Goal: Task Accomplishment & Management: Use online tool/utility

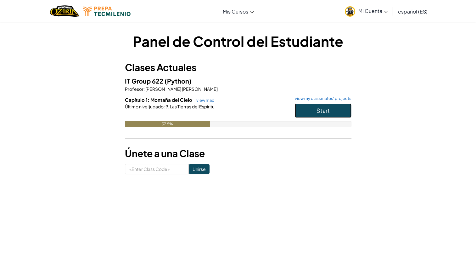
click at [319, 109] on span "Start" at bounding box center [322, 110] width 13 height 7
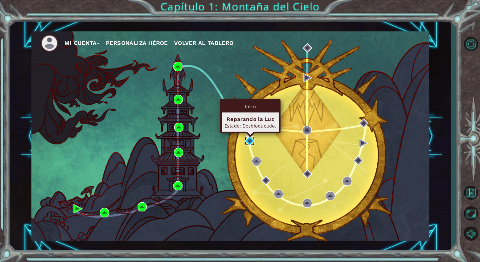
click at [252, 138] on img at bounding box center [249, 140] width 9 height 9
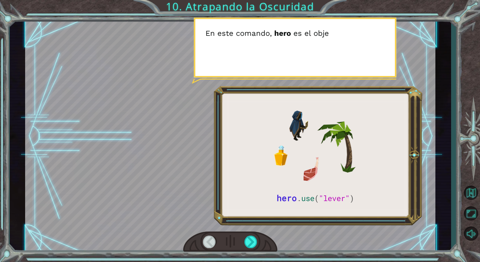
click at [246, 50] on div at bounding box center [230, 136] width 411 height 231
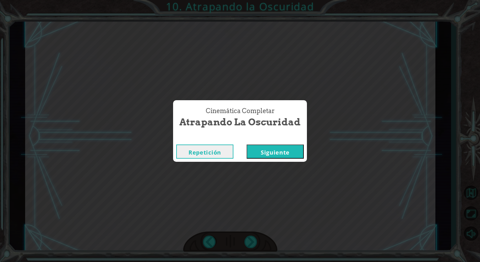
click at [275, 146] on button "Siguiente" at bounding box center [275, 152] width 57 height 14
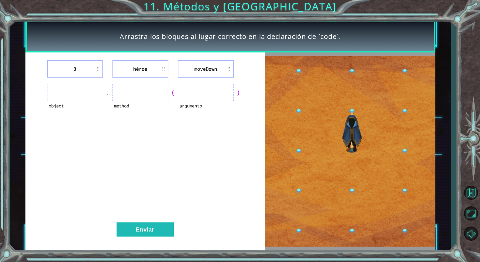
click at [198, 72] on li "moveDown" at bounding box center [206, 68] width 56 height 17
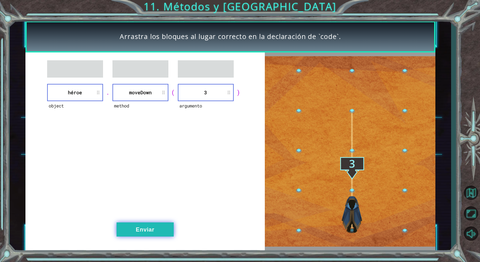
click at [157, 228] on button "Enviar" at bounding box center [145, 230] width 57 height 14
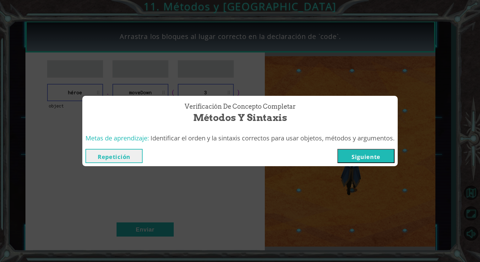
click at [380, 155] on button "Siguiente" at bounding box center [366, 156] width 57 height 14
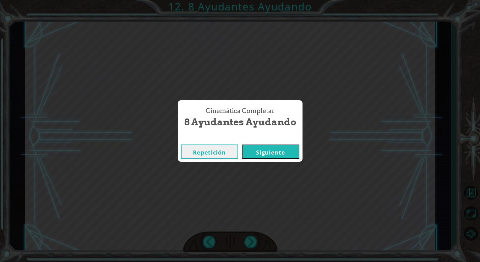
click at [276, 151] on button "Siguiente" at bounding box center [270, 152] width 57 height 14
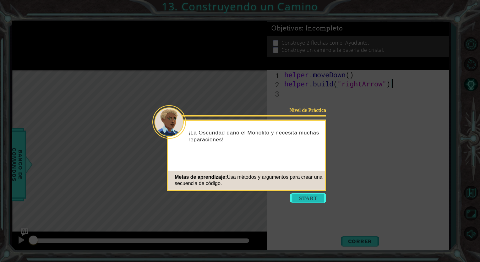
click at [308, 197] on button "Start" at bounding box center [309, 198] width 36 height 10
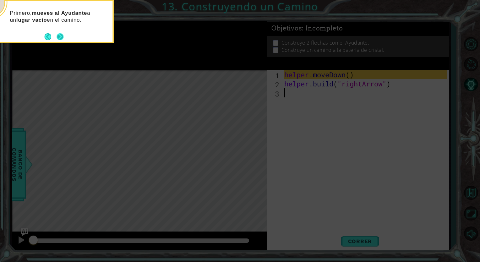
click at [57, 32] on footer at bounding box center [53, 36] width 19 height 9
click at [55, 30] on div "Primero, mueves al Ayudante a un lugar vacío en el camino." at bounding box center [50, 20] width 123 height 32
click at [58, 36] on button "Next" at bounding box center [60, 37] width 8 height 8
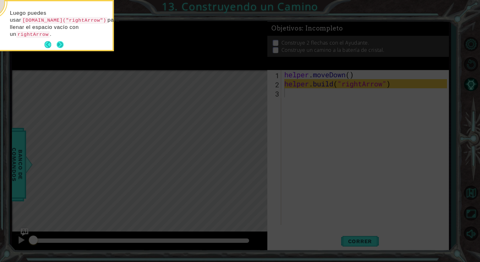
click at [58, 43] on button "Next" at bounding box center [60, 44] width 7 height 7
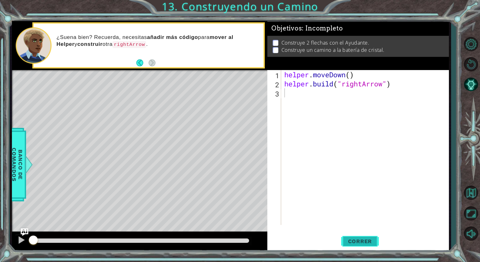
click at [356, 245] on button "Correr" at bounding box center [360, 241] width 38 height 18
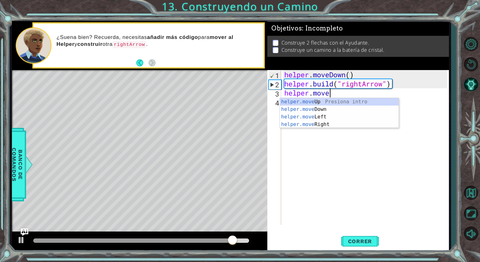
scroll to position [0, 2]
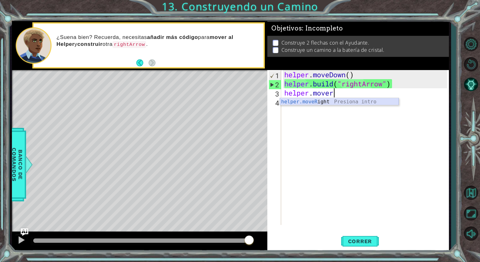
click at [301, 101] on div "helper.moveR ight Presiona intro" at bounding box center [339, 109] width 119 height 23
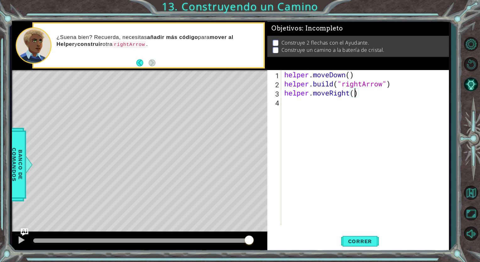
type textarea "helper.moveRight(3)"
click at [304, 106] on div "helper . moveDown ( ) helper . build ( "rightArrow" ) helper . moveRight ( 3 )" at bounding box center [366, 156] width 167 height 173
click at [361, 237] on button "Correr" at bounding box center [360, 241] width 38 height 18
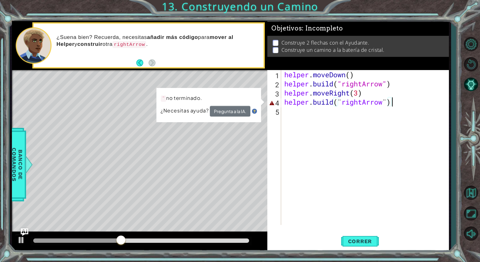
click at [341, 98] on div "helper . moveDown ( ) helper . build ( "rightArrow" ) helper . moveRight ( 3 ) …" at bounding box center [366, 156] width 167 height 173
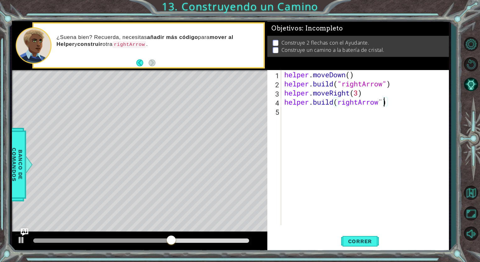
click at [384, 99] on div "helper . moveDown ( ) helper . build ( "rightArrow" ) helper . moveRight ( 3 ) …" at bounding box center [366, 156] width 167 height 173
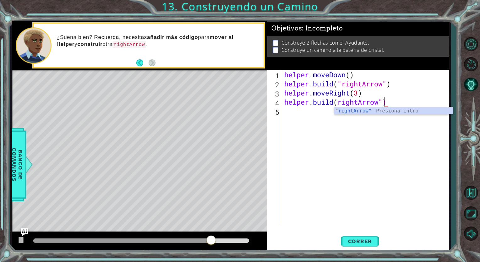
click at [338, 104] on div "helper . moveDown ( ) helper . build ( "rightArrow" ) helper . moveRight ( 3 ) …" at bounding box center [366, 156] width 167 height 173
type textarea "[DOMAIN_NAME]("rightArrow")"
click at [370, 242] on span "Correr" at bounding box center [360, 241] width 37 height 6
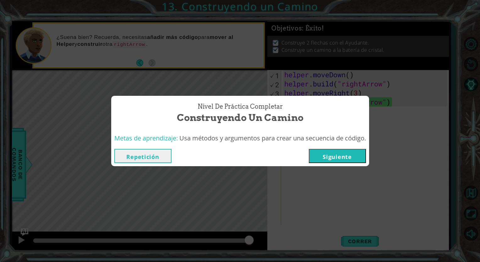
click at [331, 153] on button "Siguiente" at bounding box center [337, 156] width 57 height 14
